Goal: Task Accomplishment & Management: Manage account settings

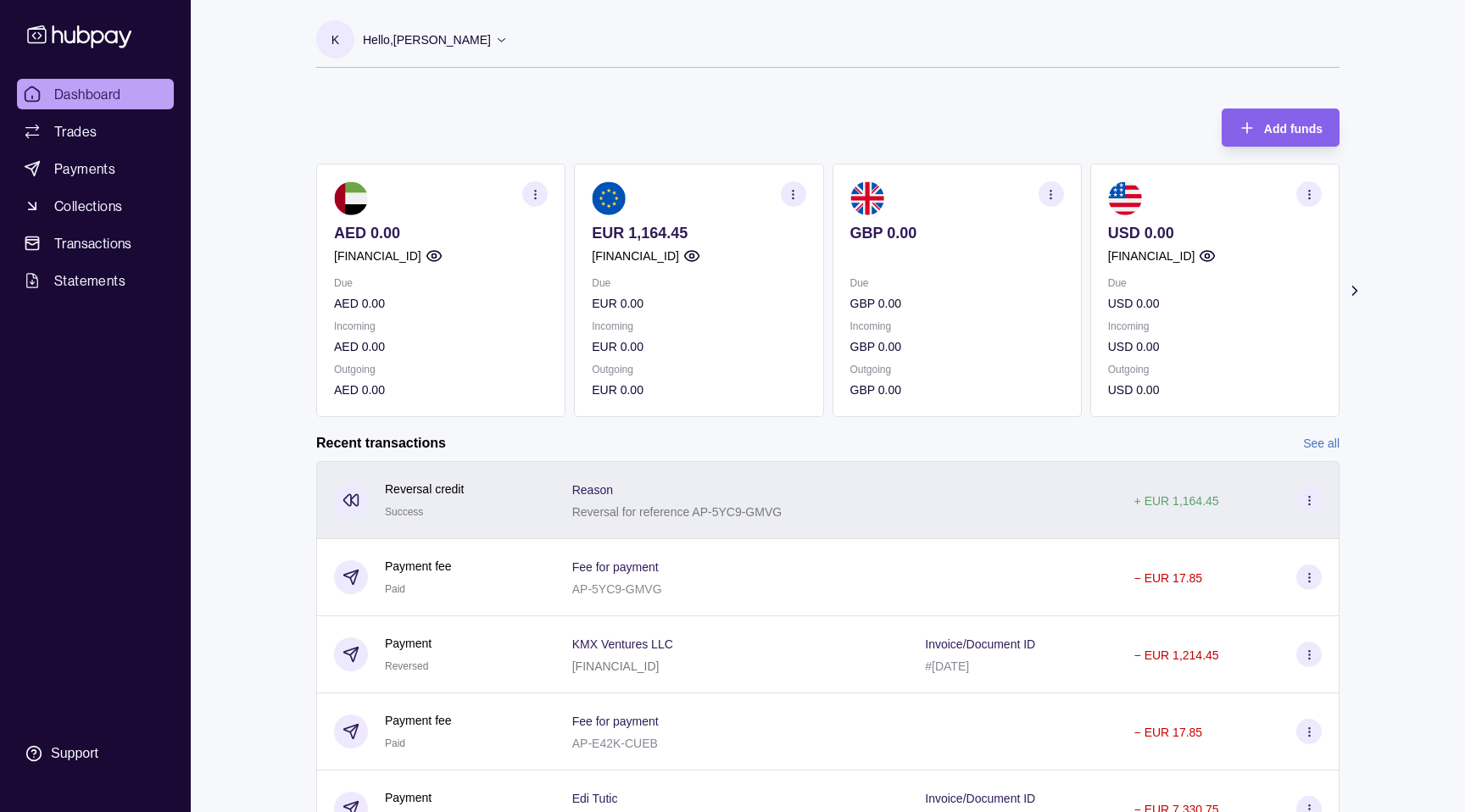
click at [665, 524] on div "Reason Reversal for reference AP-5YC9-GMVG" at bounding box center [732, 499] width 353 height 78
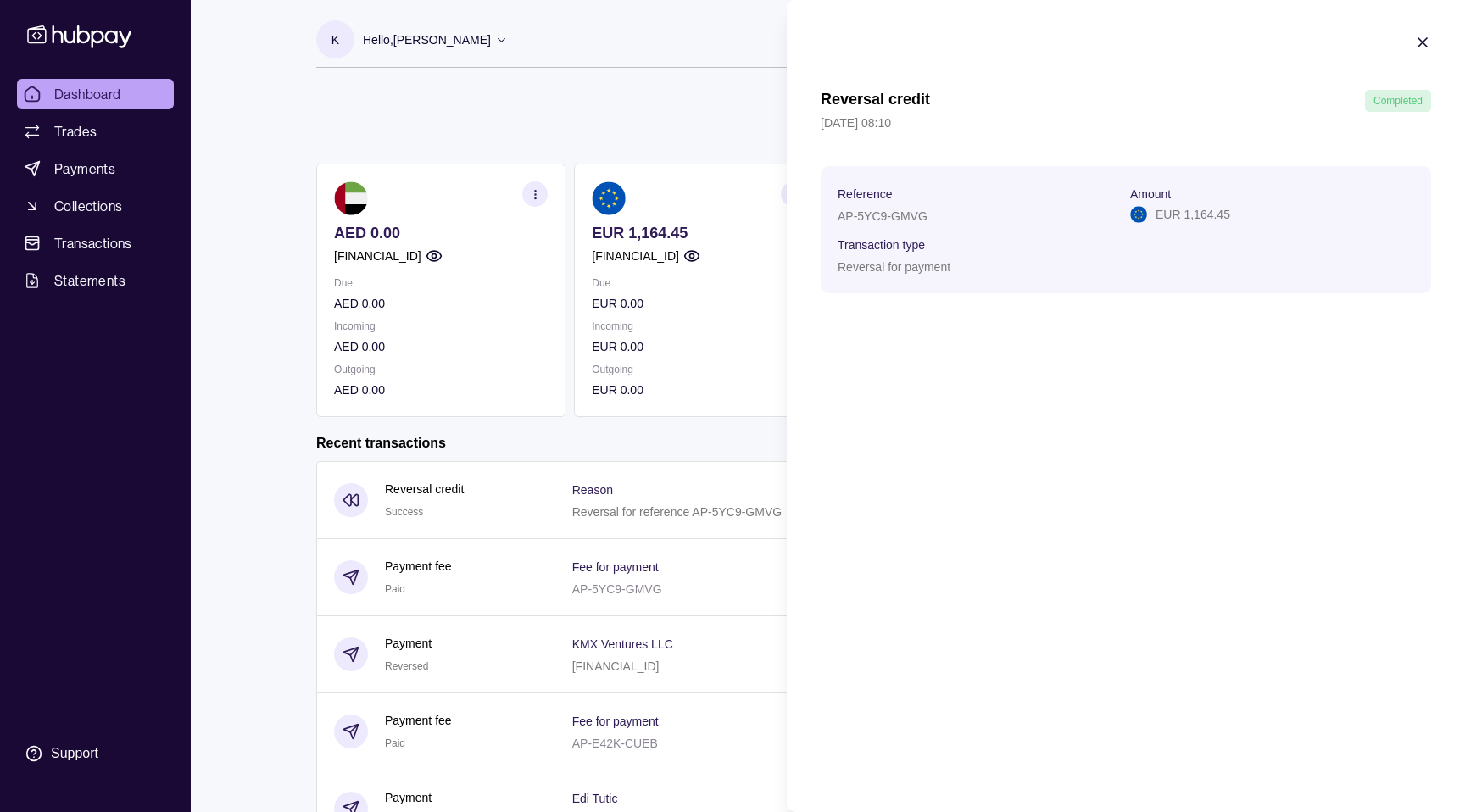
click at [717, 411] on html "Dashboard Trades Payments Collections Transactions Statements Support K Hello, …" at bounding box center [732, 450] width 1465 height 901
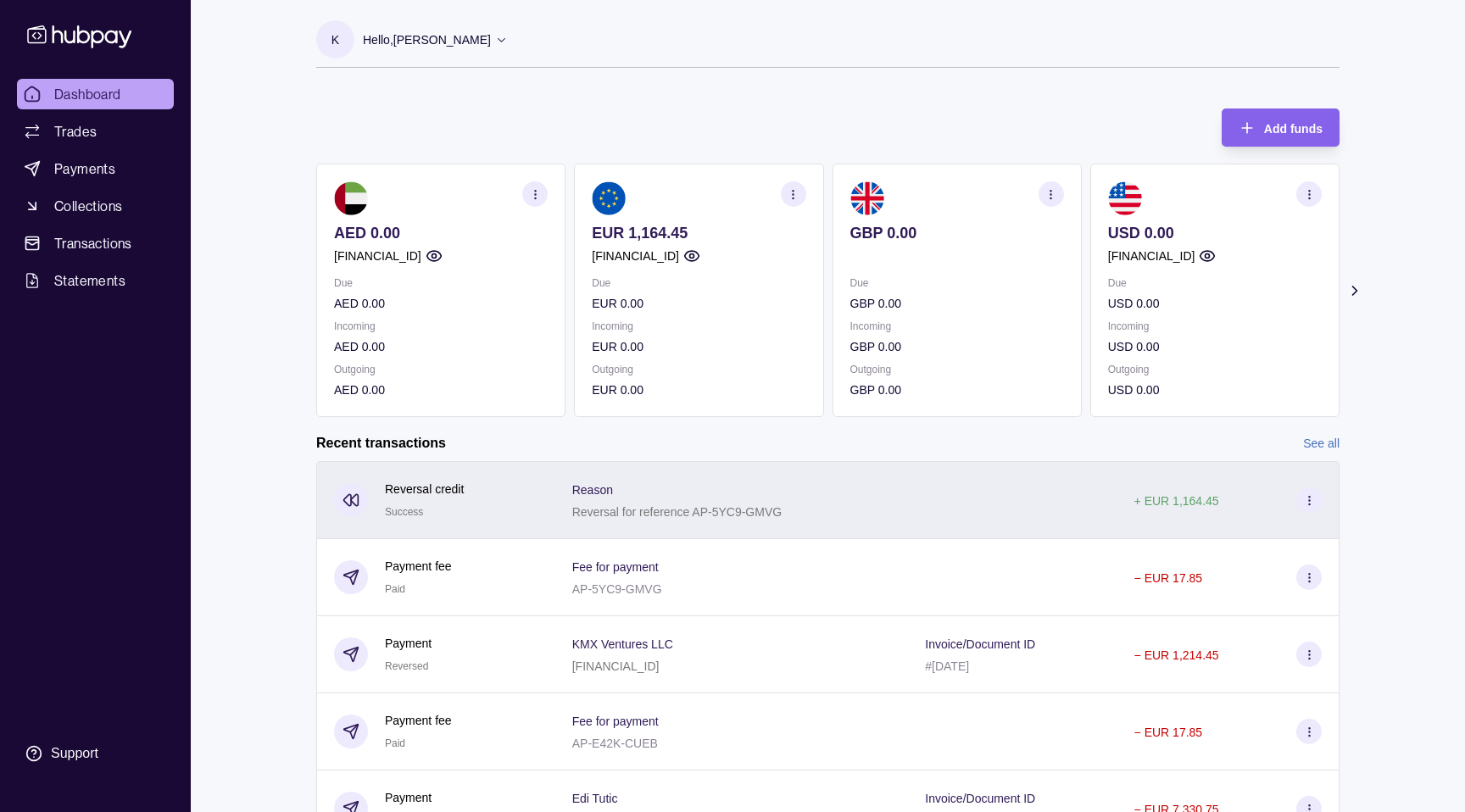
click at [704, 511] on p "Reversal for reference AP-5YC9-GMVG" at bounding box center [677, 512] width 210 height 14
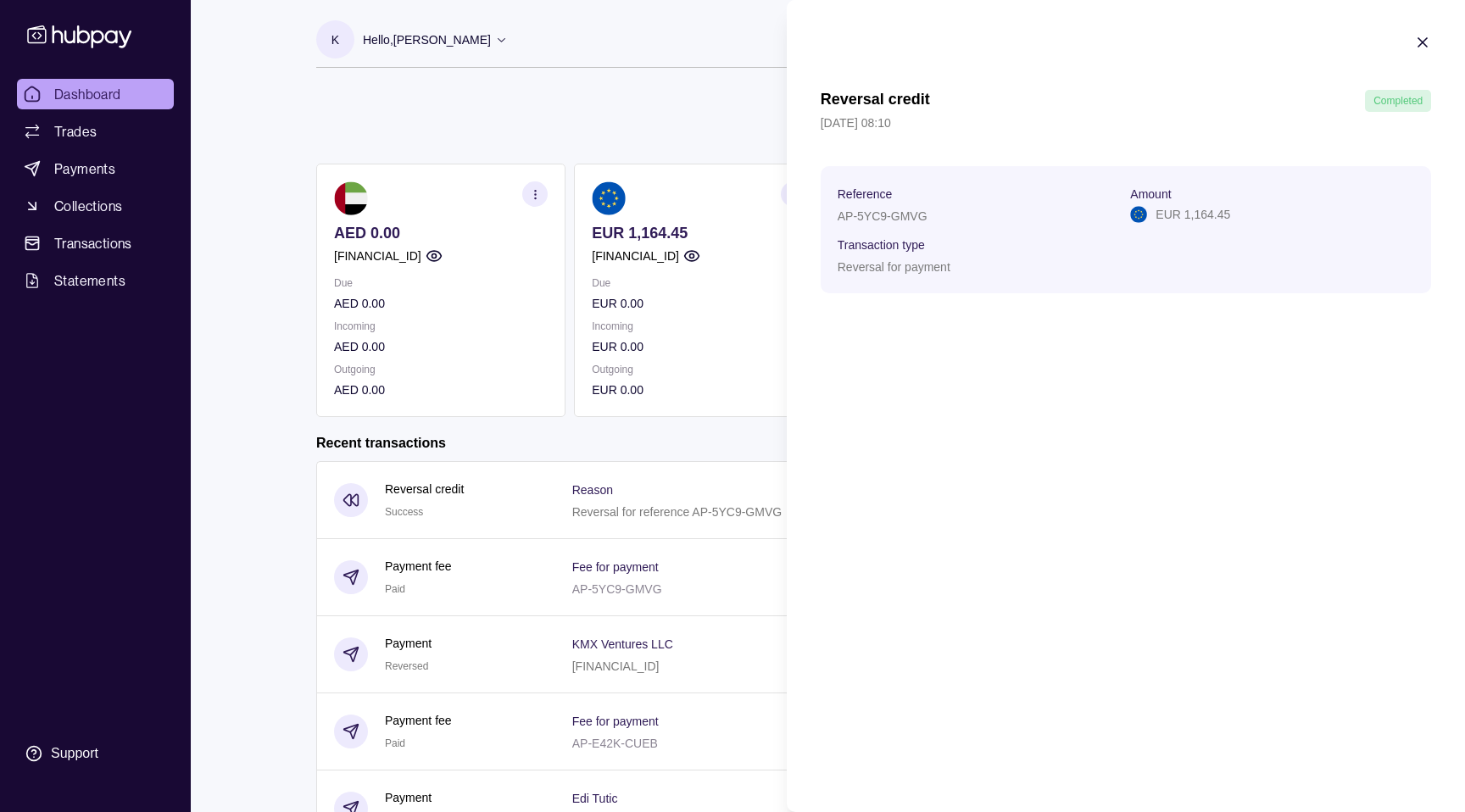
click at [705, 511] on html "Dashboard Trades Payments Collections Transactions Statements Support K Hello, …" at bounding box center [732, 450] width 1465 height 901
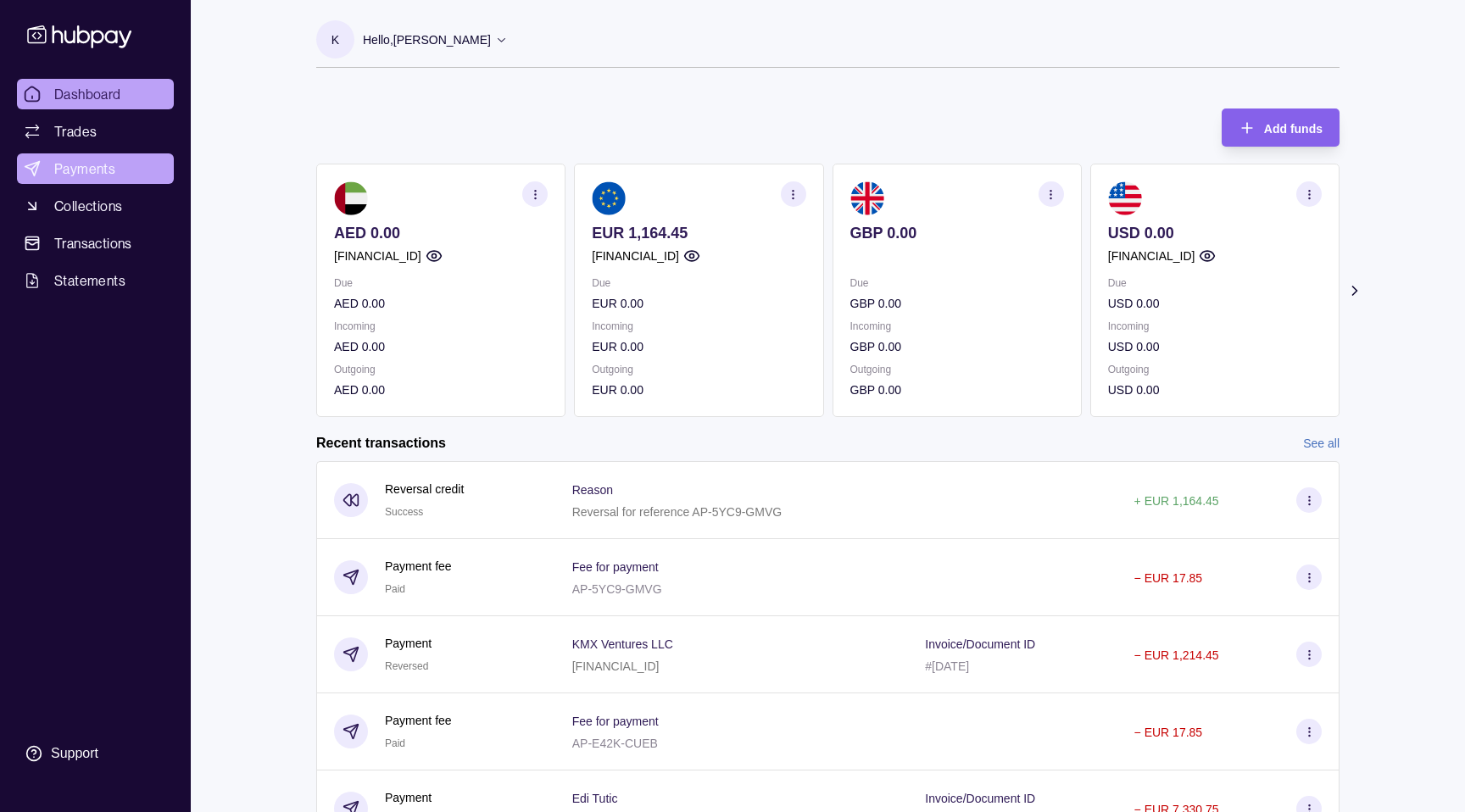
click at [94, 169] on span "Payments" at bounding box center [84, 168] width 61 height 21
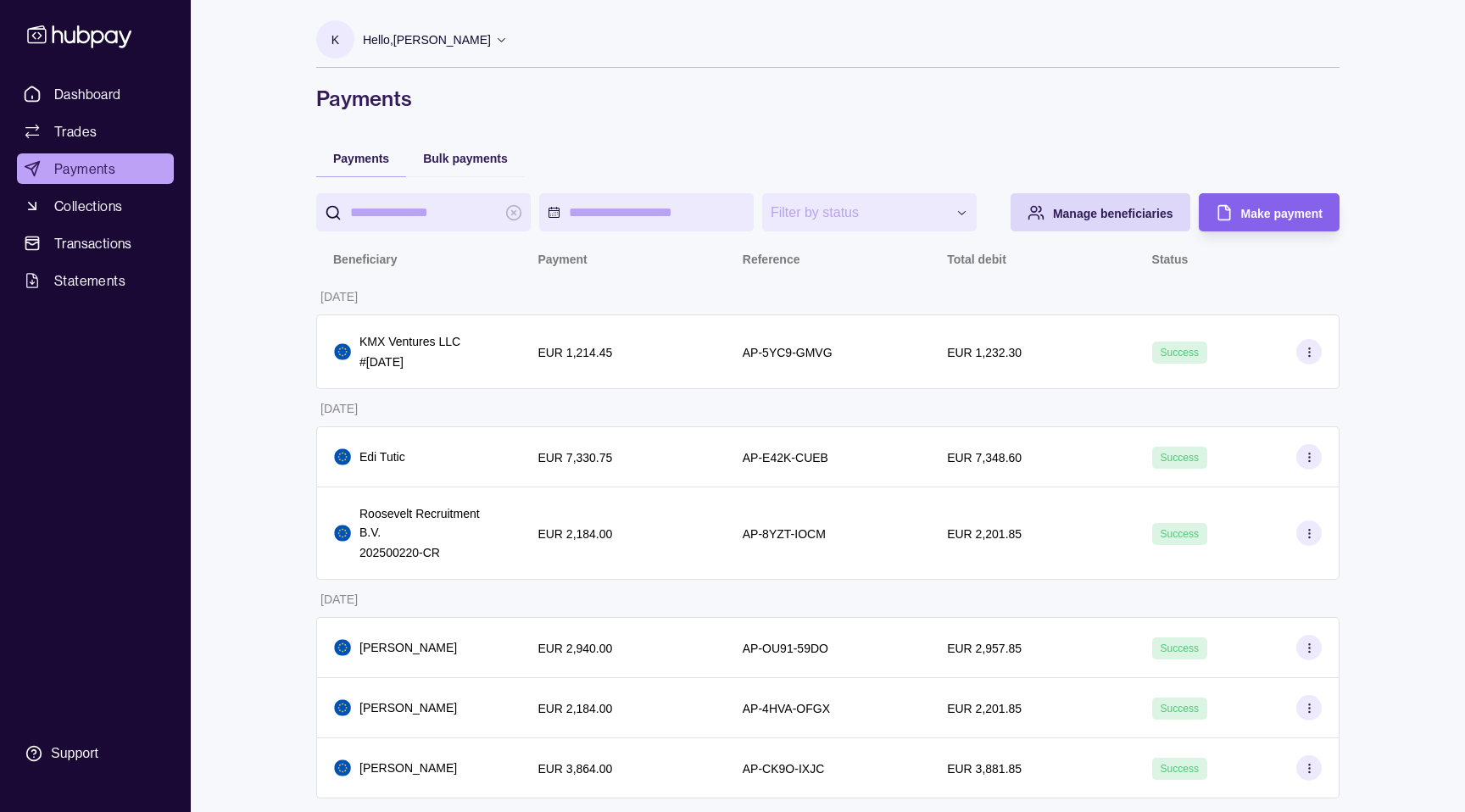
click at [85, 110] on ul "Dashboard Trades Payments Collections Transactions Statements" at bounding box center [95, 187] width 156 height 217
click at [83, 138] on span "Trades" at bounding box center [75, 131] width 42 height 21
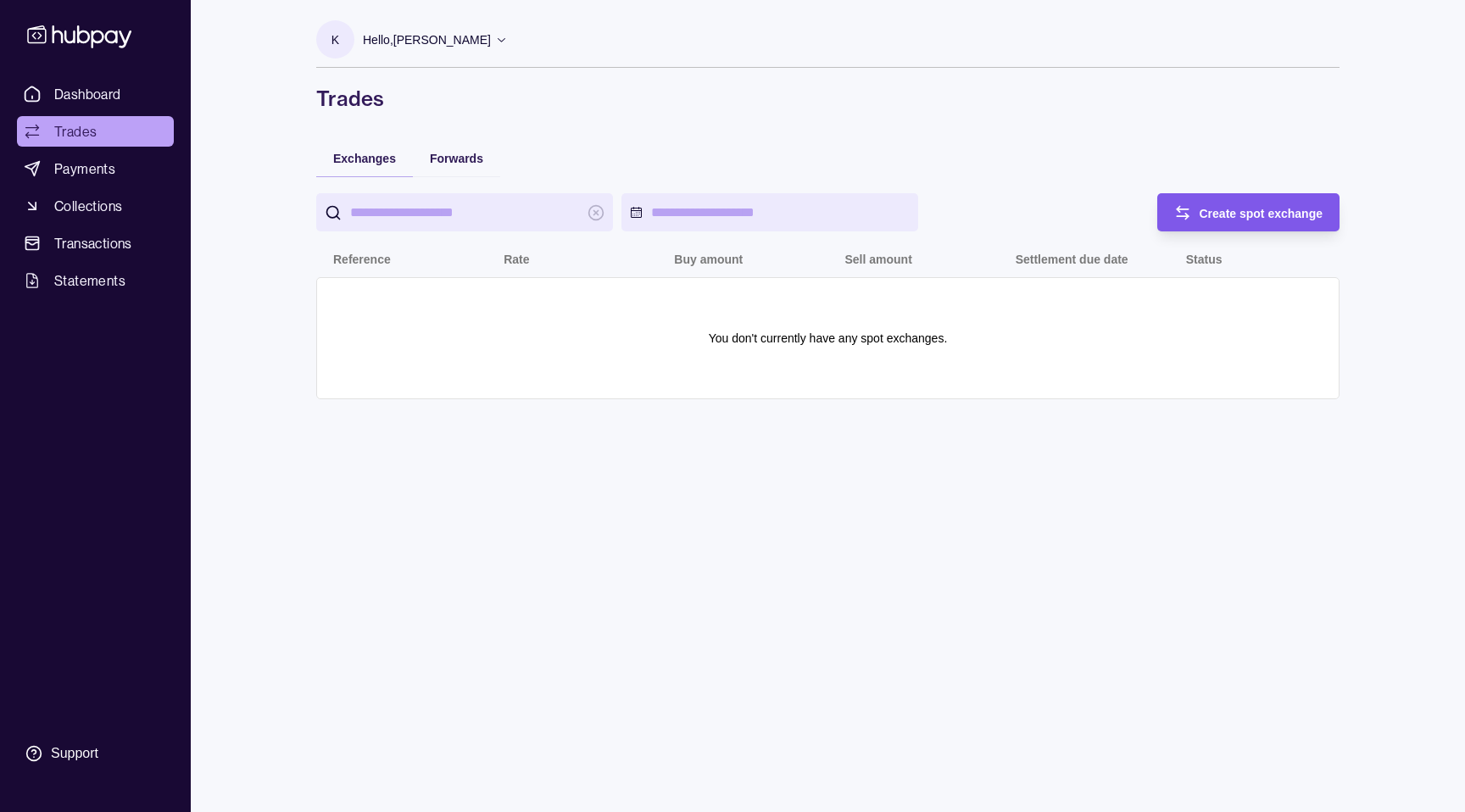
click at [1183, 205] on icon "button" at bounding box center [1183, 213] width 17 height 17
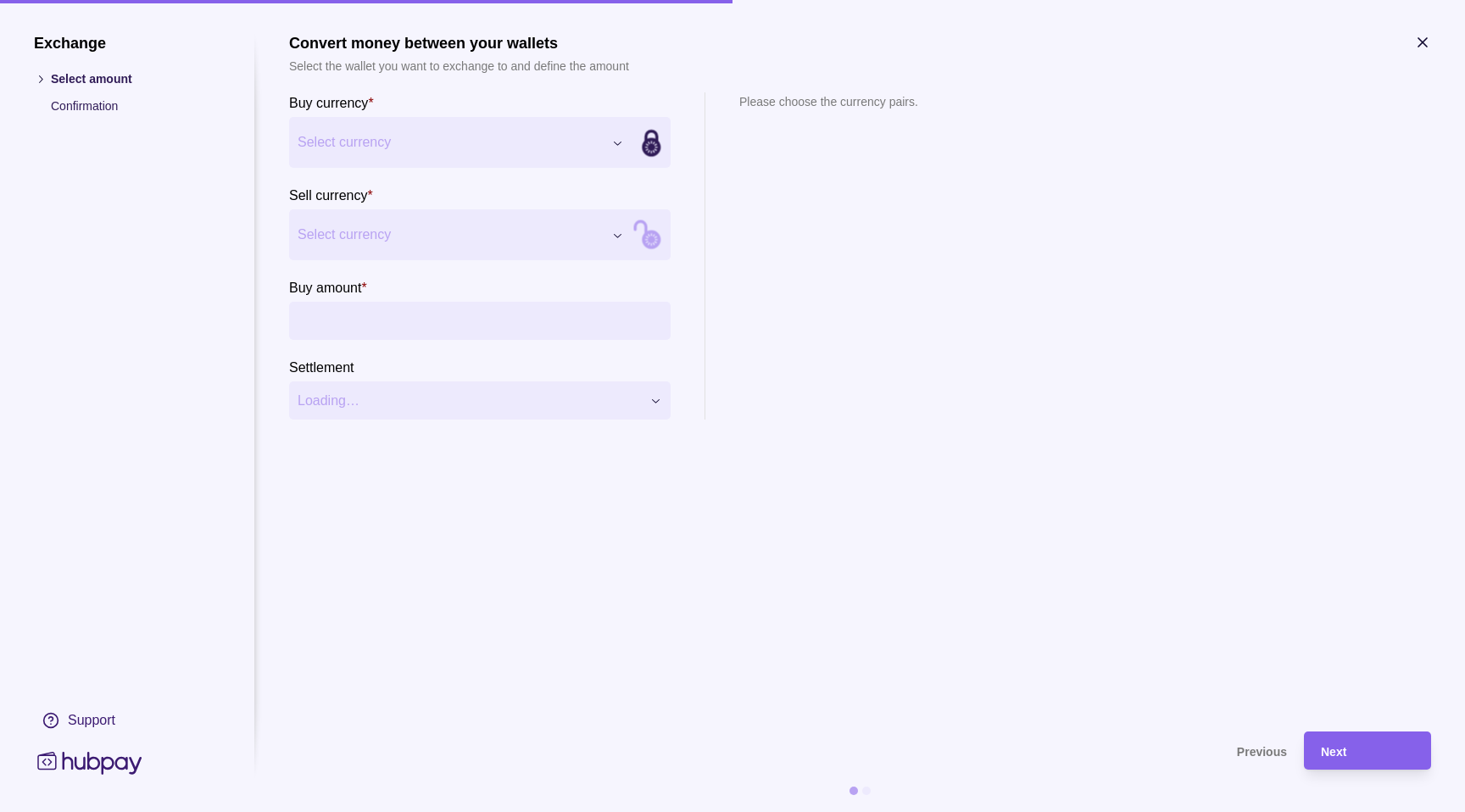
click at [460, 811] on div "Exchange Select amount Confirmation Support Convert money between your wallets …" at bounding box center [732, 812] width 1465 height 0
click at [389, 811] on div "Exchange Select amount Confirmation Support Convert money between your wallets …" at bounding box center [732, 812] width 1465 height 0
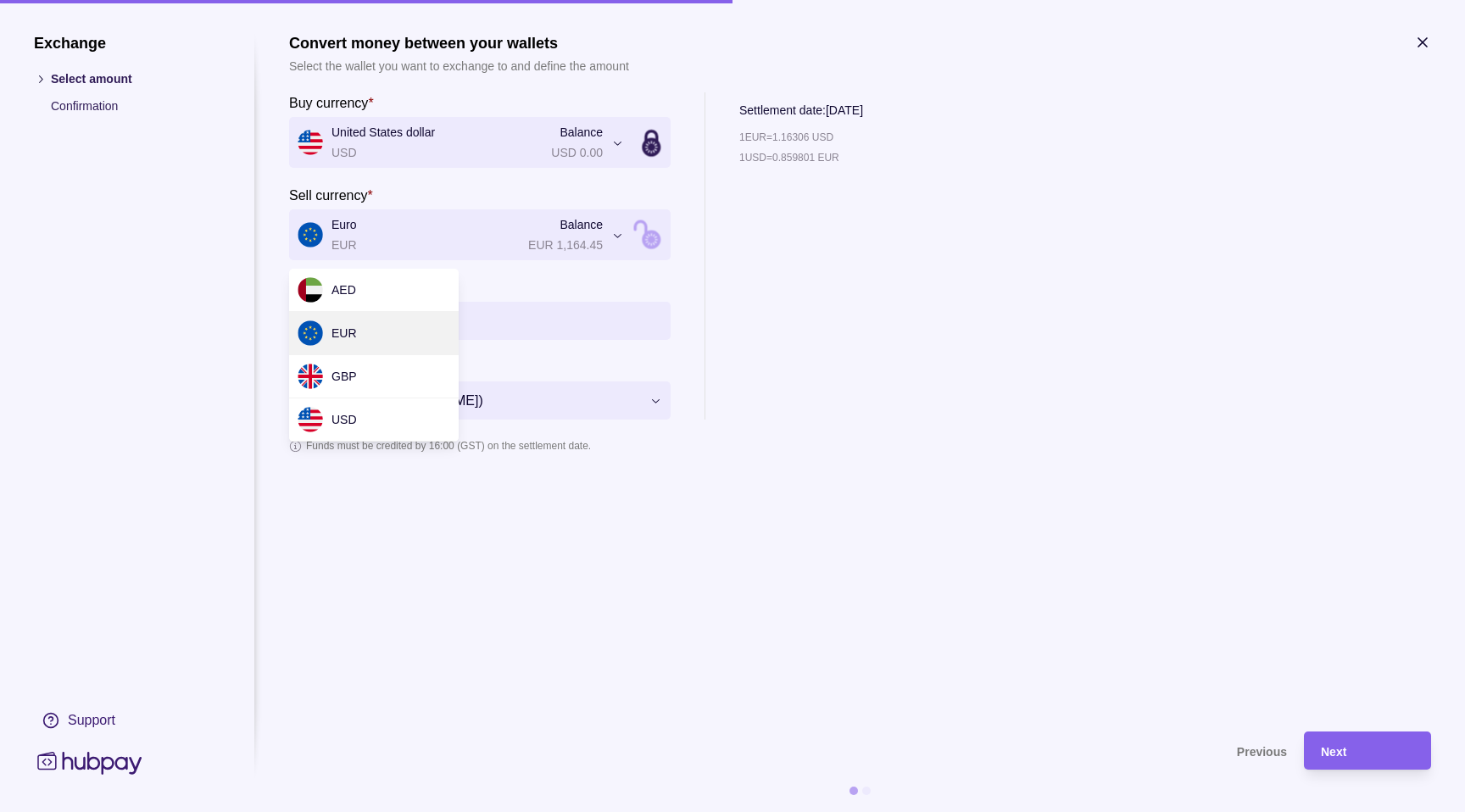
click at [798, 811] on div "**********" at bounding box center [732, 812] width 1465 height 0
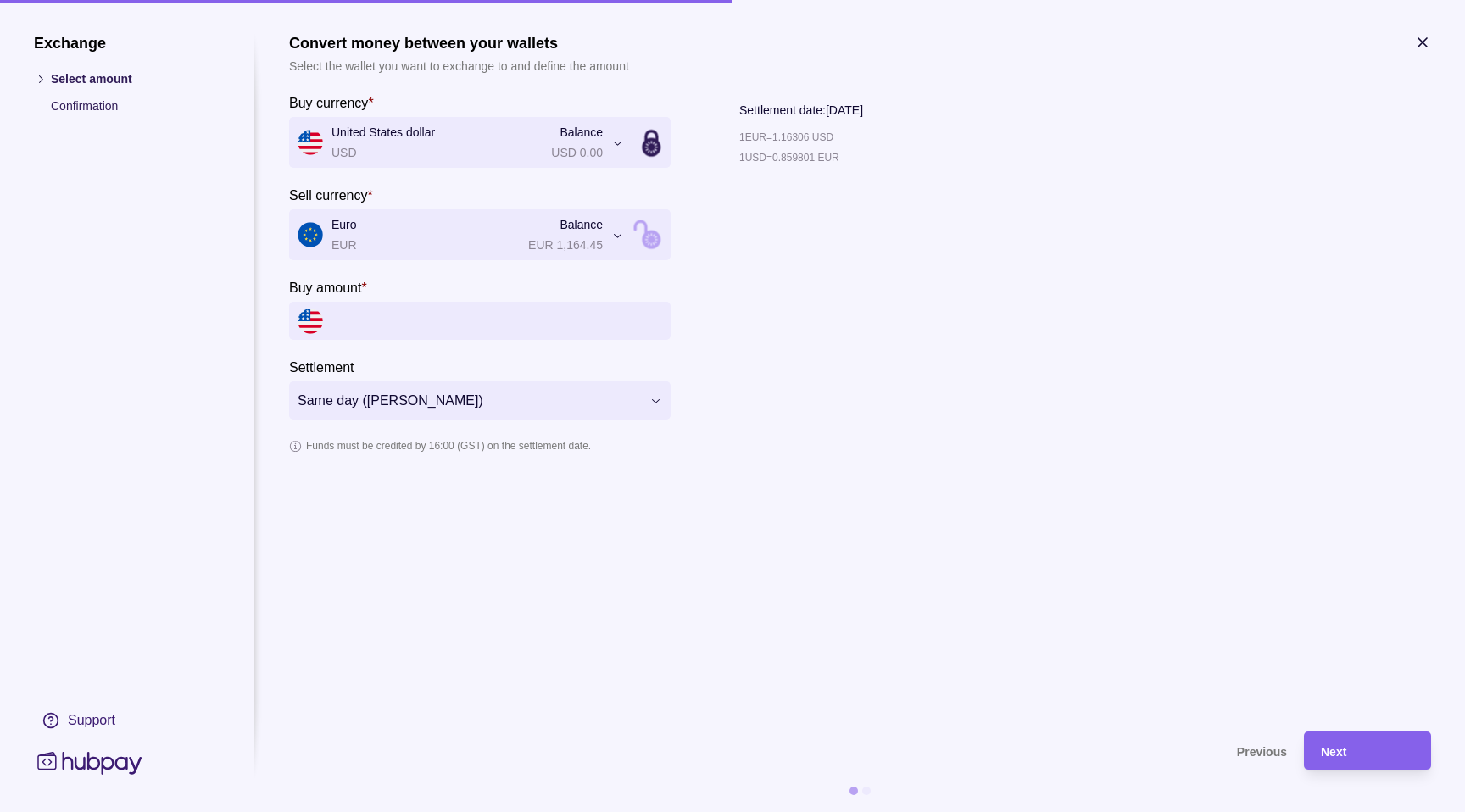
click at [599, 324] on input "Buy amount *" at bounding box center [497, 321] width 331 height 38
type input "***"
click at [1427, 49] on icon "button" at bounding box center [1423, 42] width 17 height 17
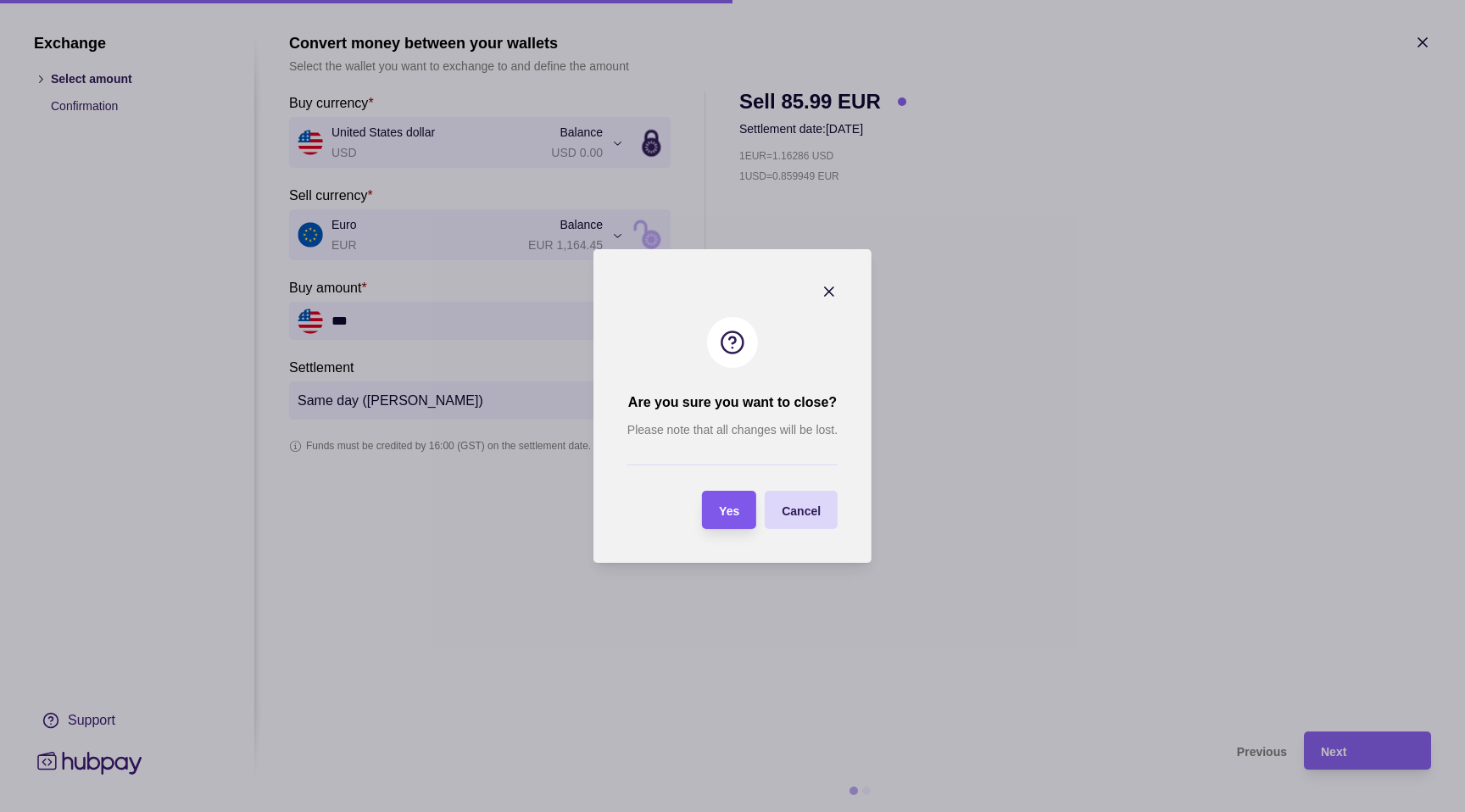
click at [740, 507] on section "Yes" at bounding box center [729, 510] width 54 height 38
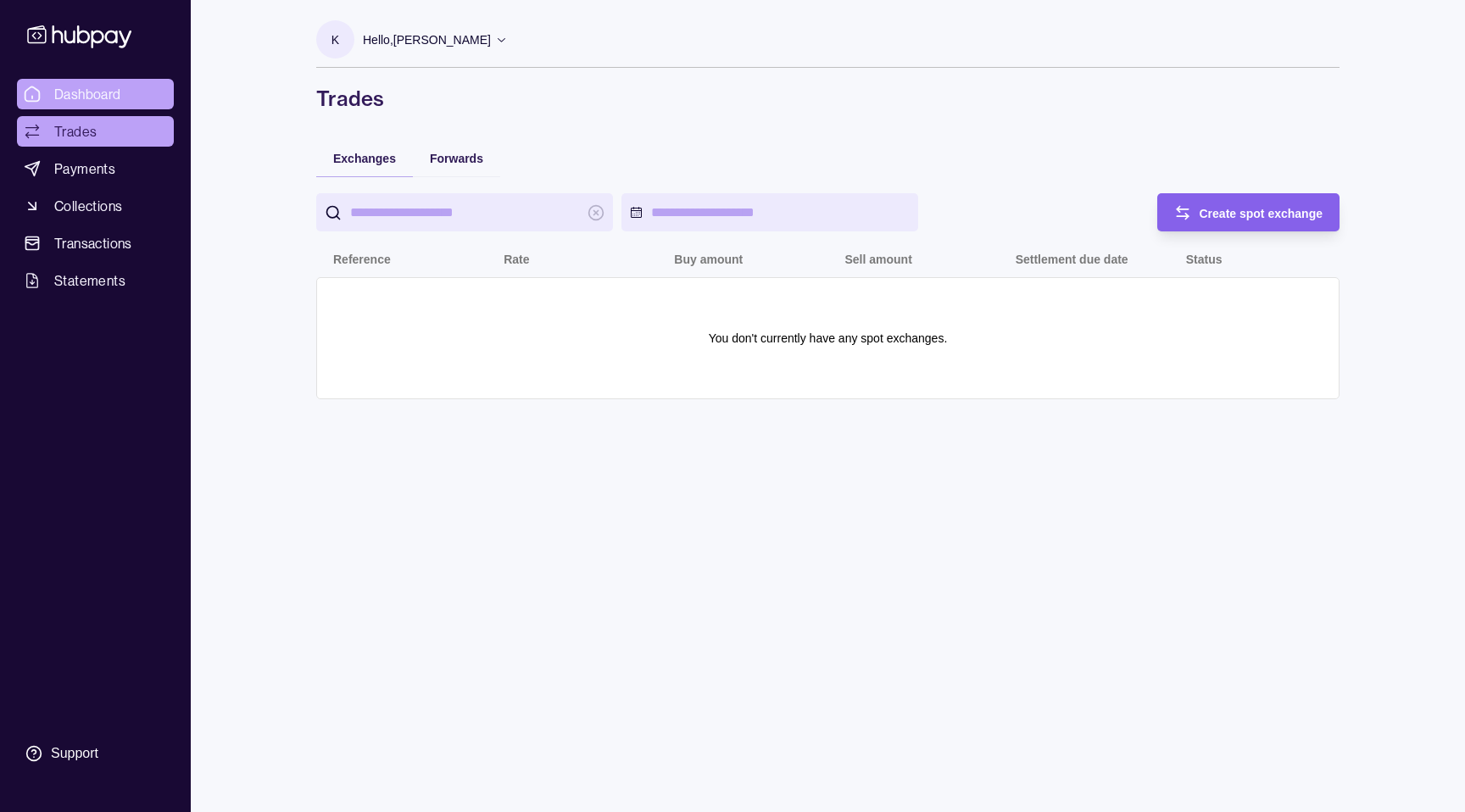
click at [80, 97] on span "Dashboard" at bounding box center [88, 95] width 67 height 21
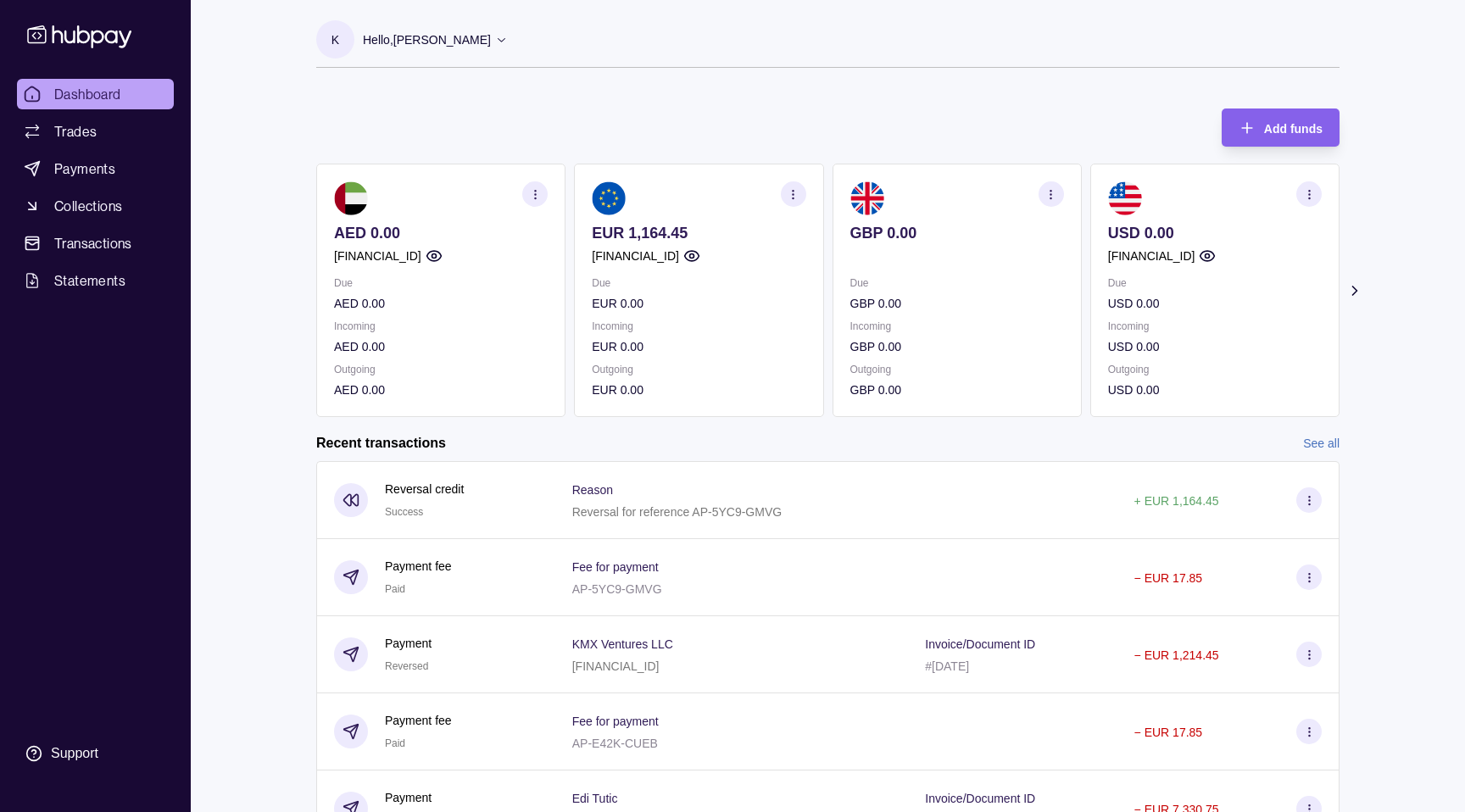
scroll to position [90, 0]
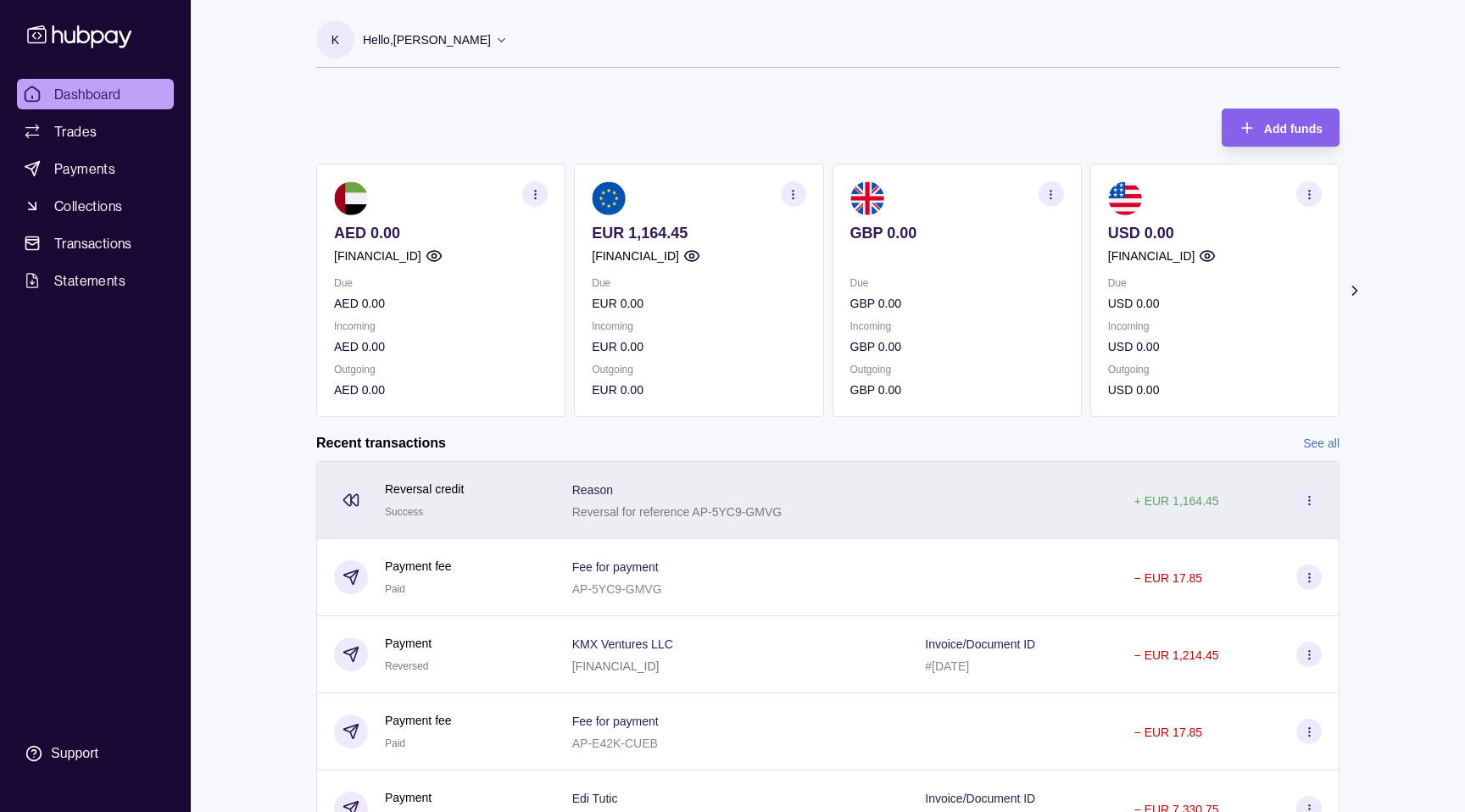
click at [506, 495] on div "Reversal credit Success" at bounding box center [437, 500] width 205 height 41
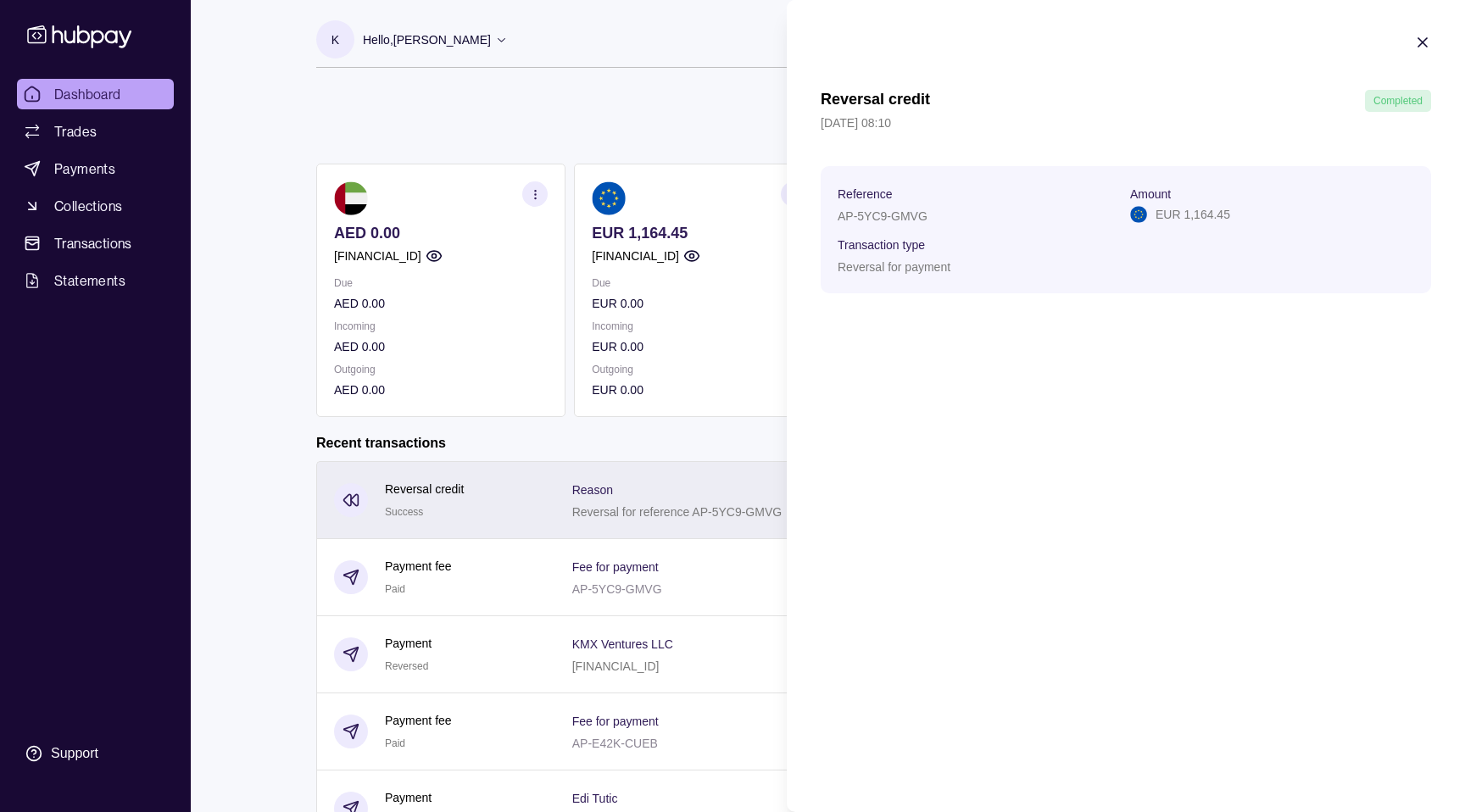
click at [506, 495] on html "Dashboard Trades Payments Collections Transactions Statements Support K Hello, …" at bounding box center [732, 450] width 1465 height 901
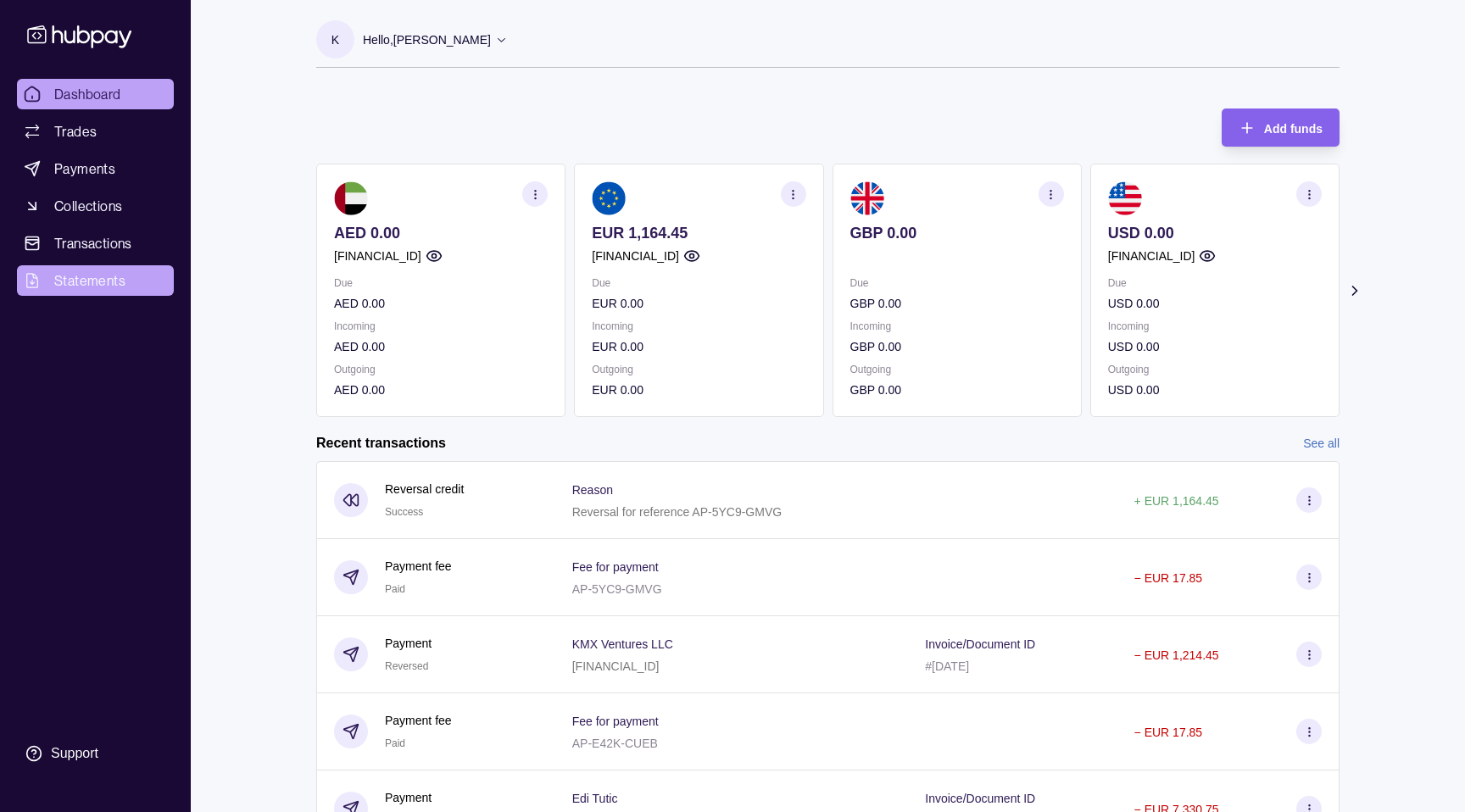
click at [77, 276] on span "Statements" at bounding box center [89, 281] width 71 height 21
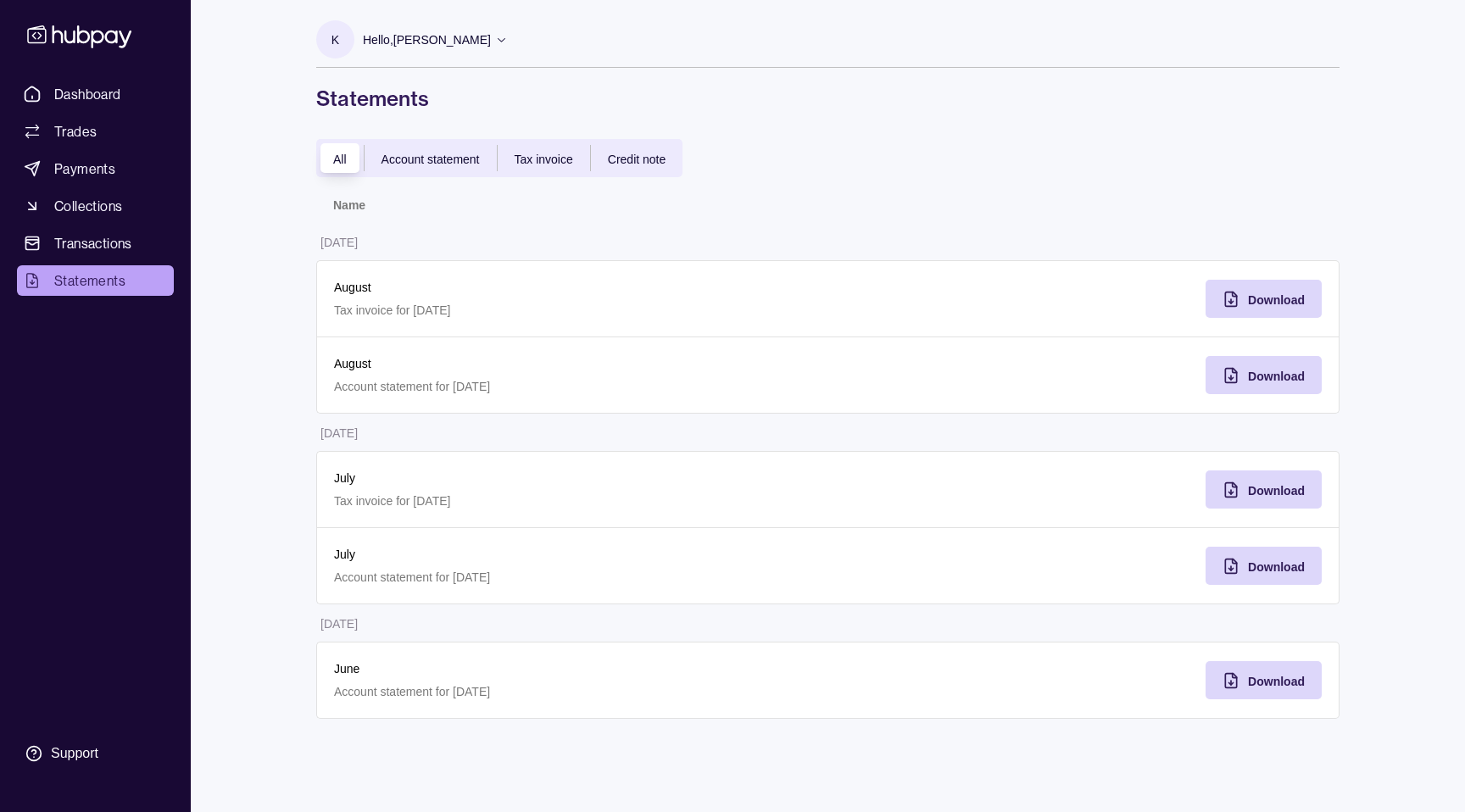
click at [411, 38] on p "Hello, Kemal Mustafic" at bounding box center [426, 40] width 128 height 19
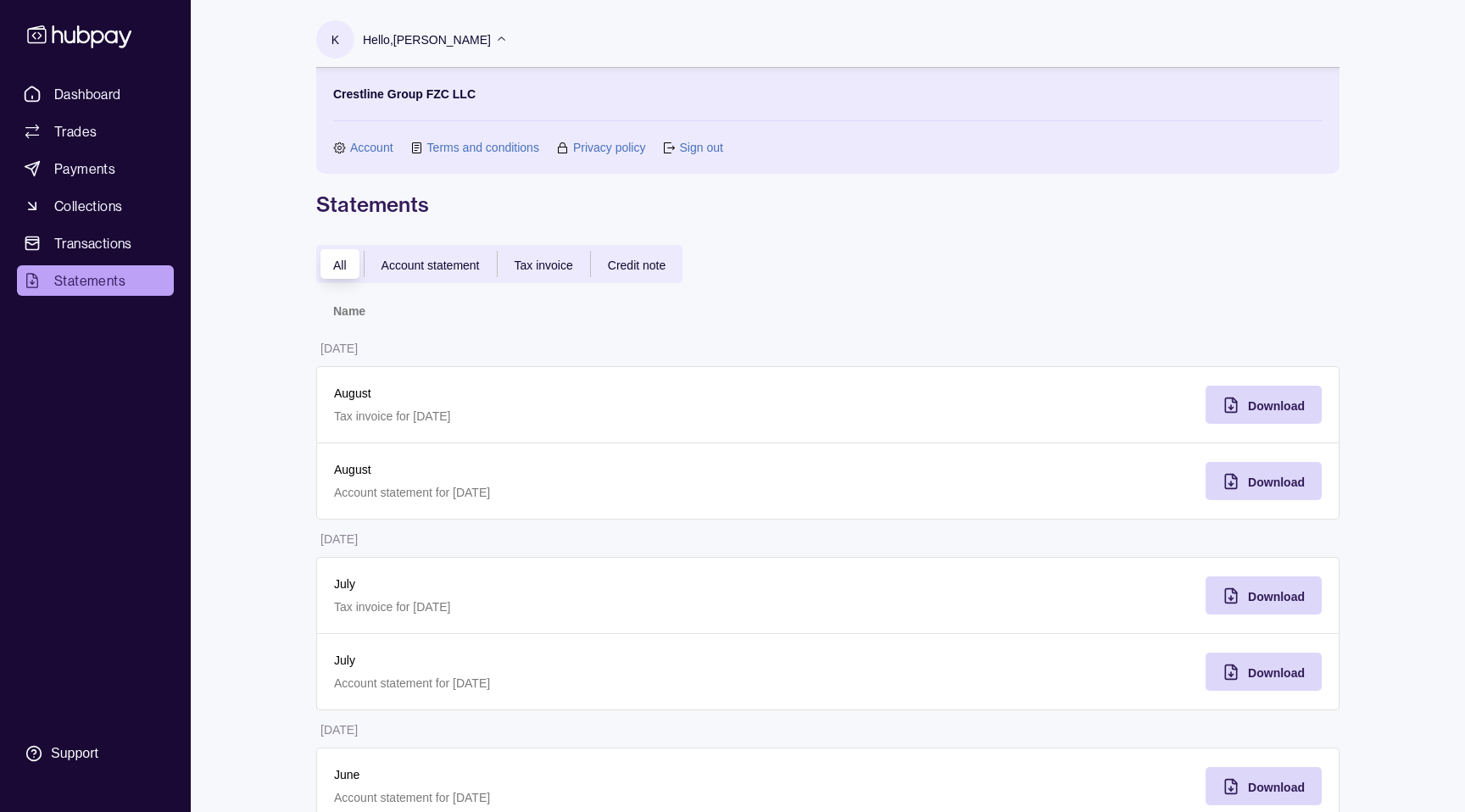
click at [384, 143] on link "Account" at bounding box center [371, 148] width 43 height 19
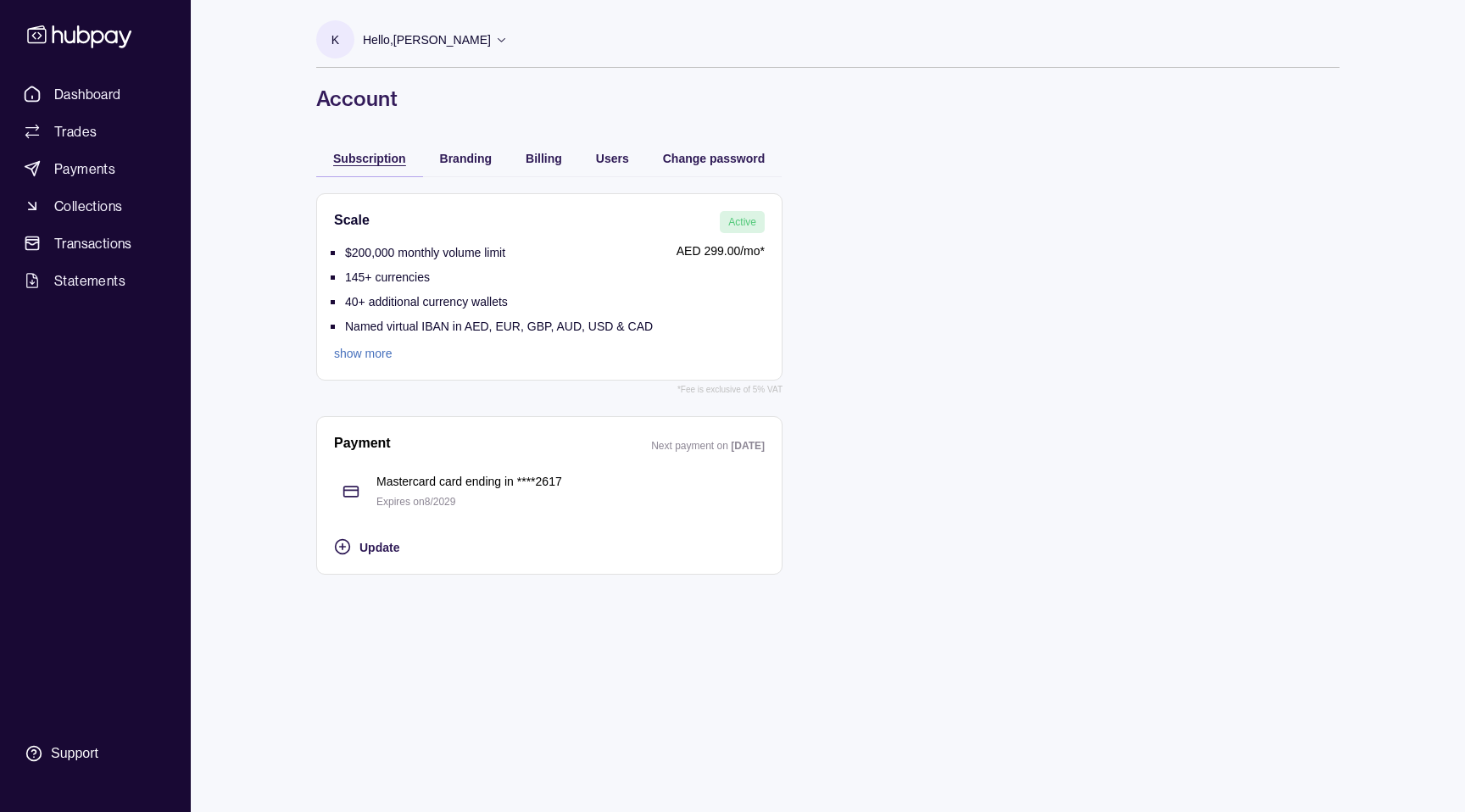
click at [392, 163] on span "Subscription" at bounding box center [370, 159] width 73 height 14
click at [564, 152] on div "Billing" at bounding box center [544, 157] width 70 height 37
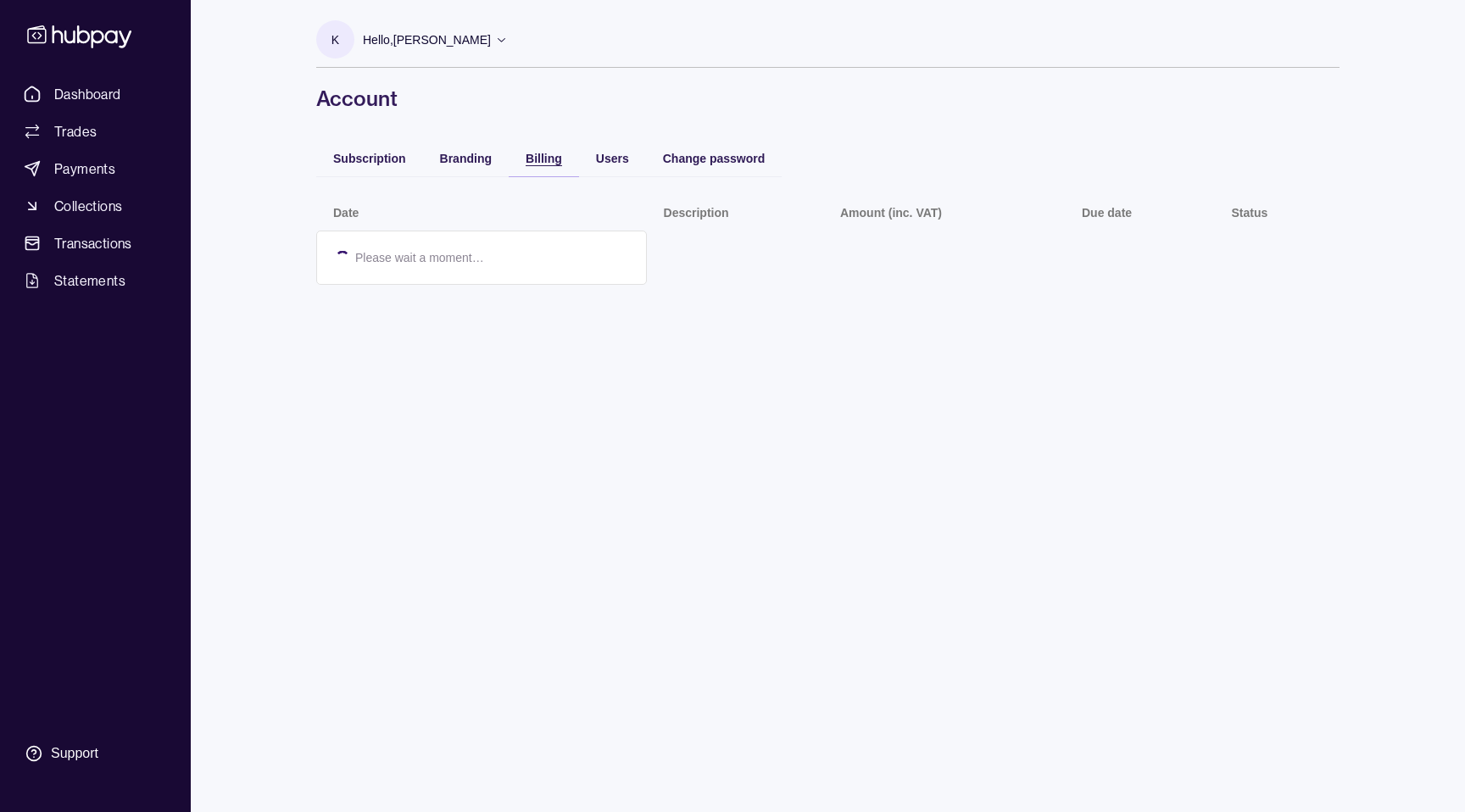
click at [560, 162] on span "Billing" at bounding box center [543, 159] width 36 height 14
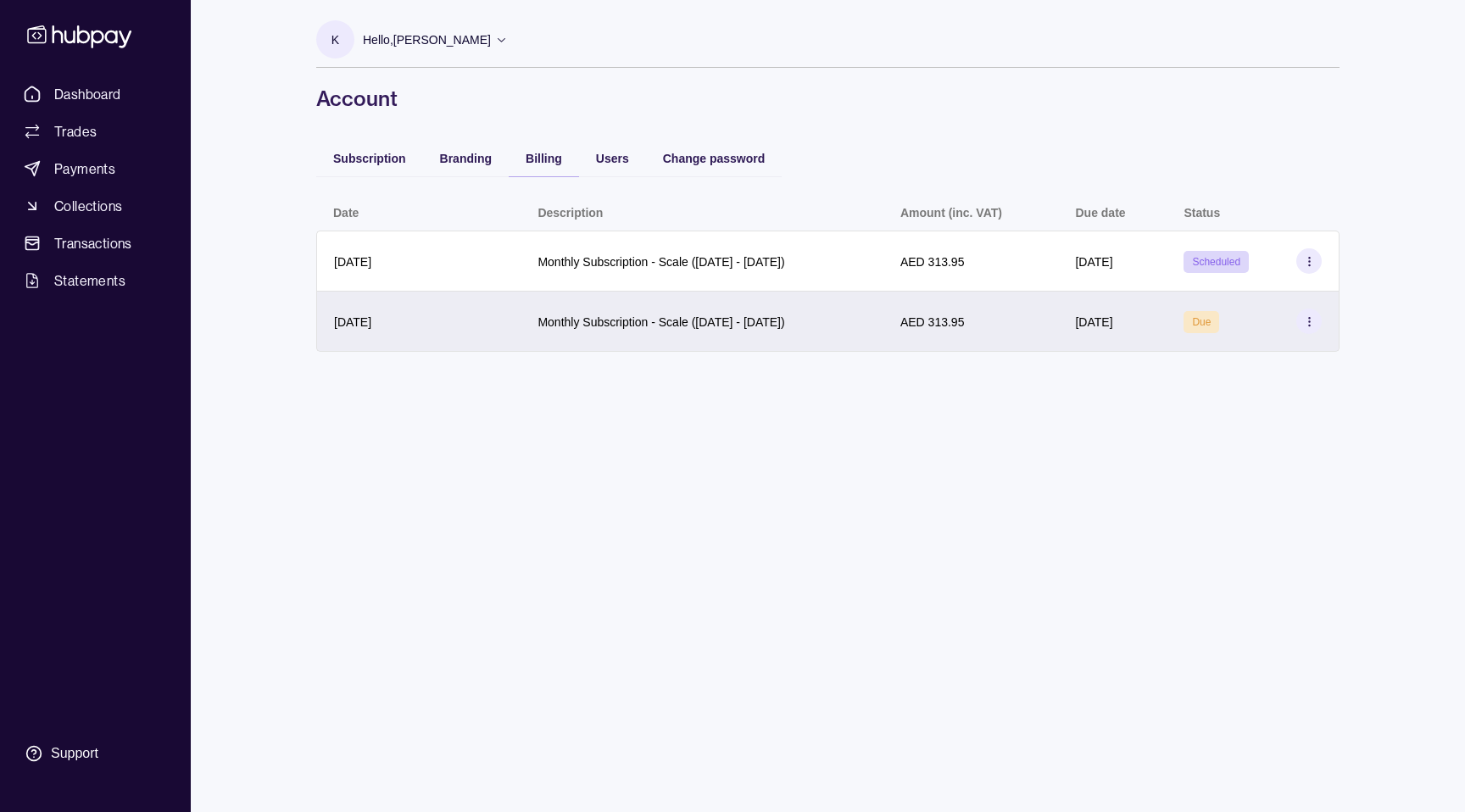
click at [1315, 328] on section at bounding box center [1309, 321] width 26 height 26
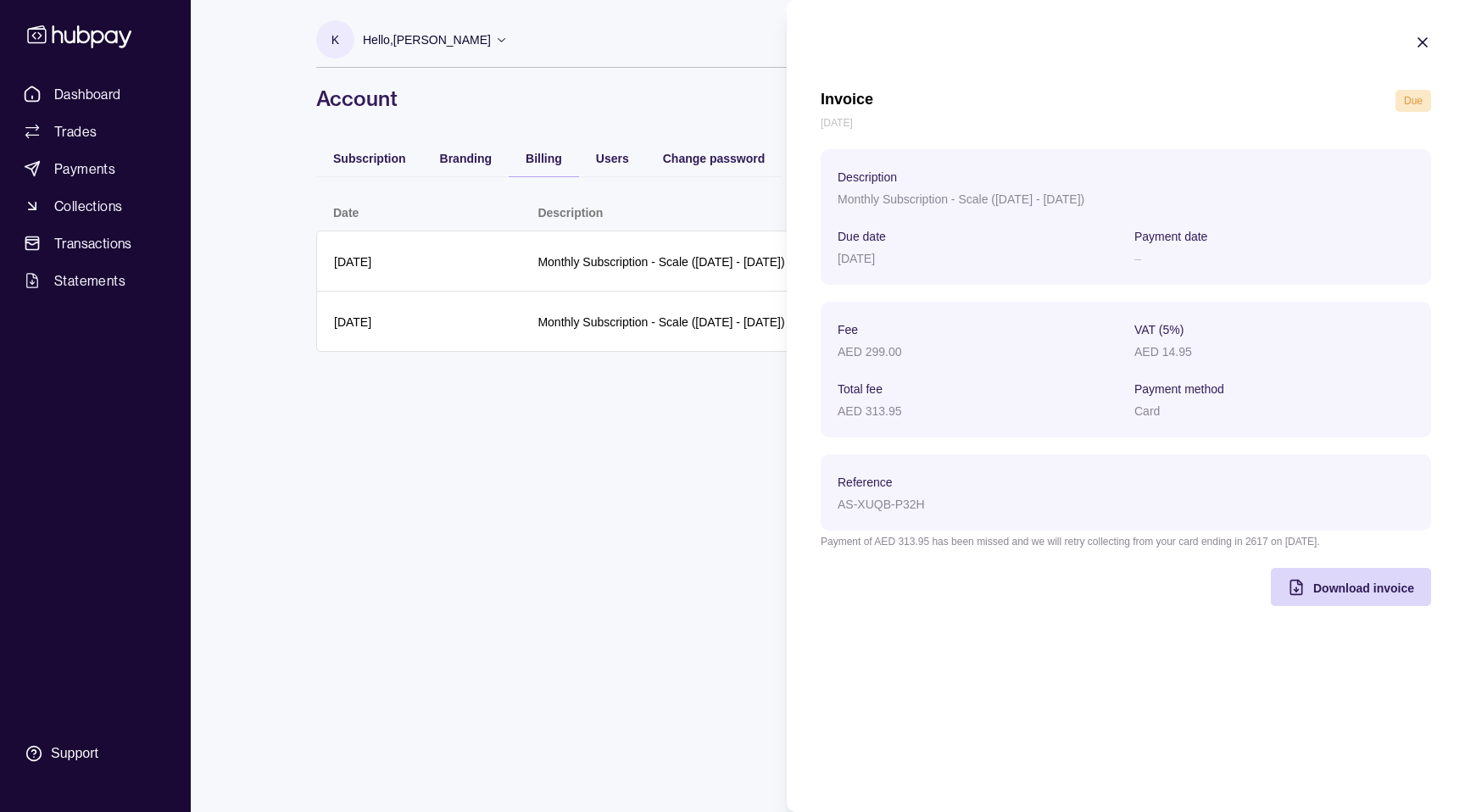
click at [671, 400] on html "Dashboard Trades Payments Collections Transactions Statements Support K Hello, …" at bounding box center [732, 406] width 1465 height 812
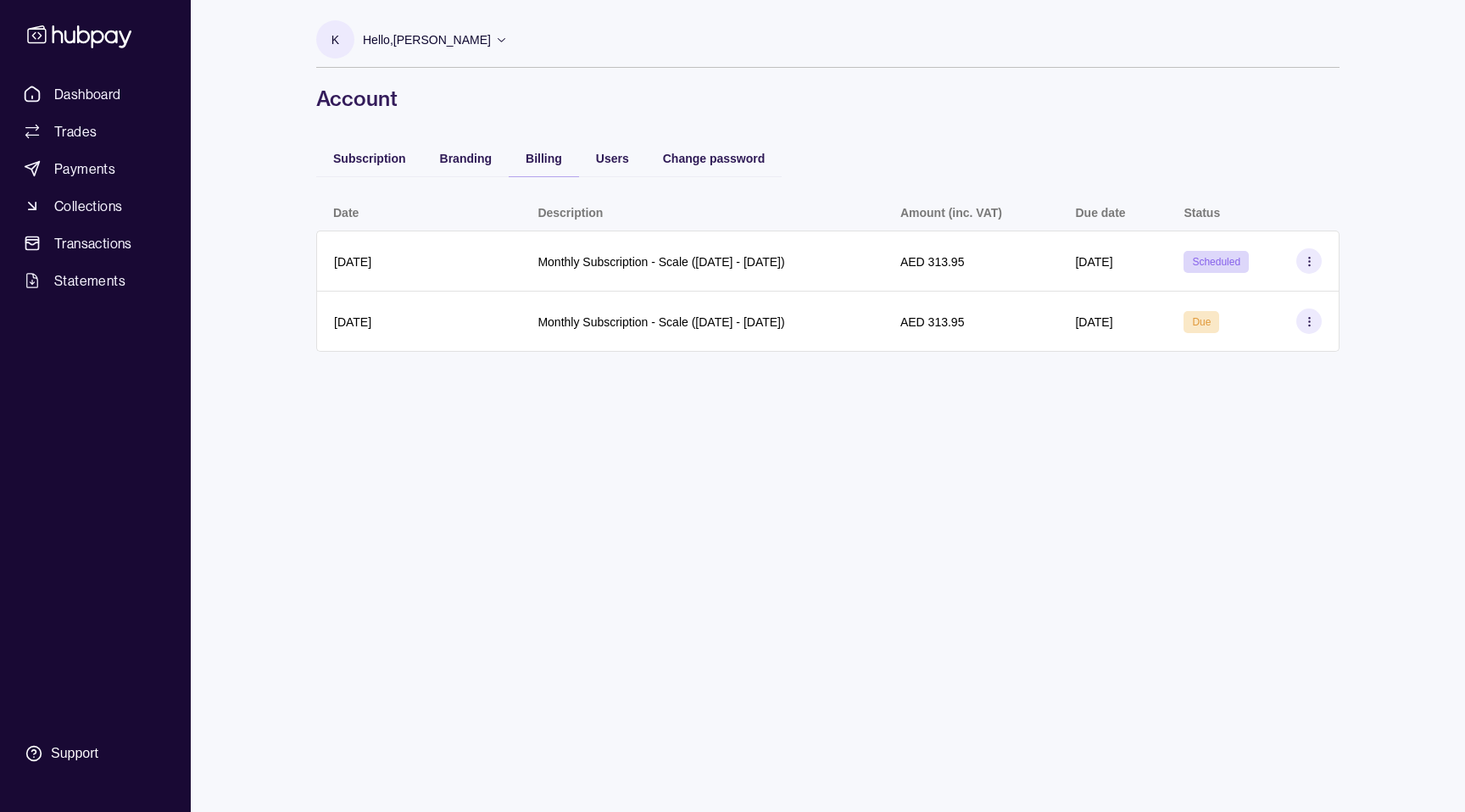
click at [1075, 327] on div "18 Sep 2025" at bounding box center [1113, 321] width 108 height 60
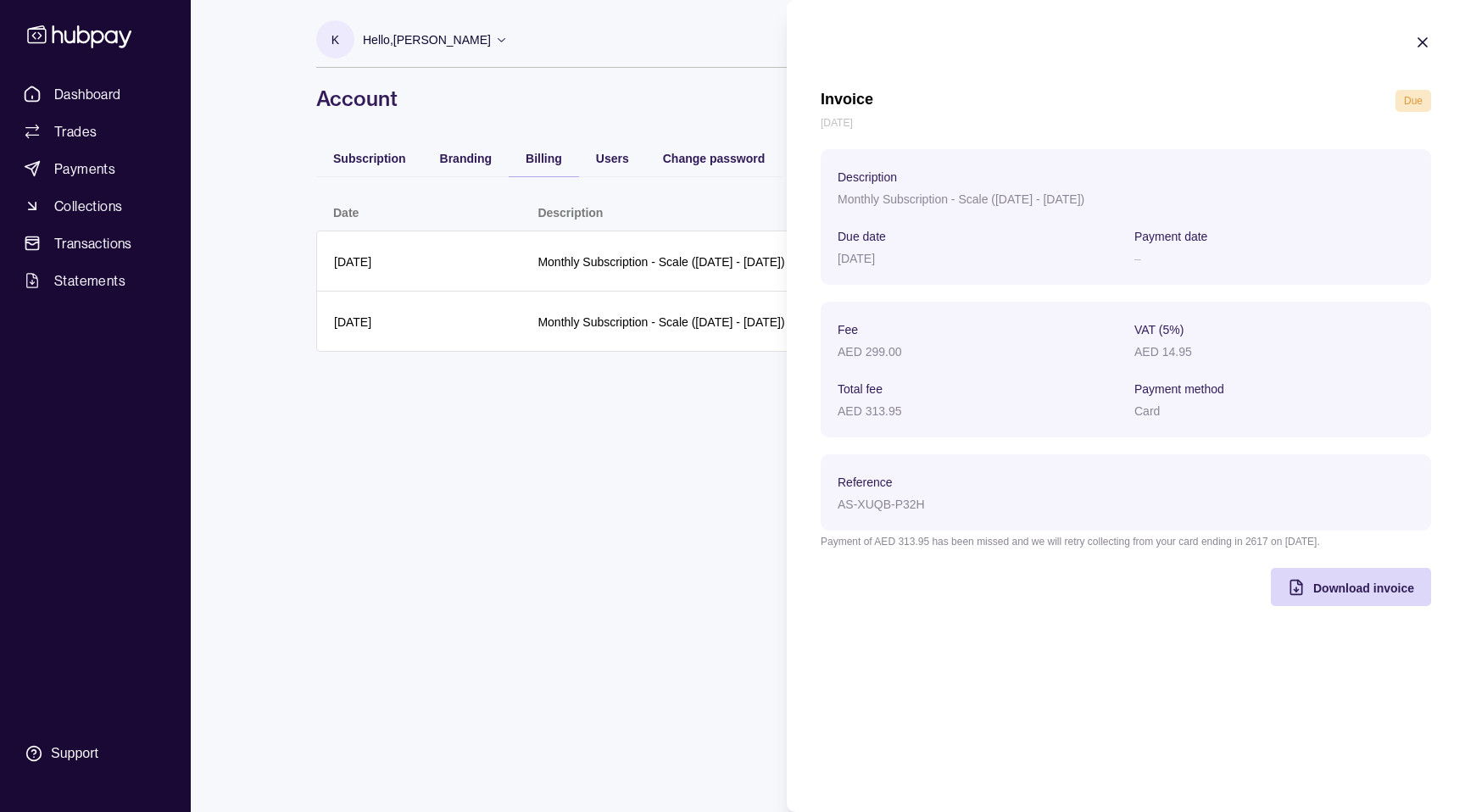
click at [608, 549] on html "Dashboard Trades Payments Collections Transactions Statements Support K Hello, …" at bounding box center [732, 406] width 1465 height 812
